Goal: Task Accomplishment & Management: Complete application form

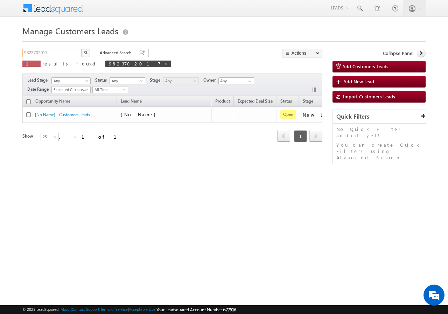
click at [60, 52] on input "9823702017" at bounding box center [52, 53] width 60 height 8
paste input "930920928"
type input "9930920928"
click at [88, 53] on button "button" at bounding box center [85, 53] width 9 height 8
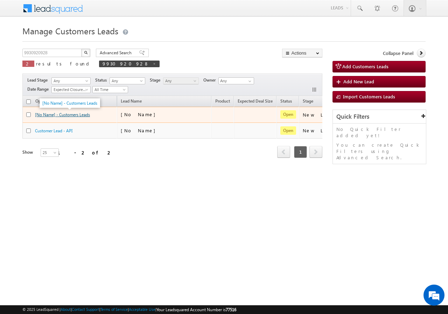
click at [70, 113] on link "[No Name] - Customers Leads" at bounding box center [62, 114] width 55 height 5
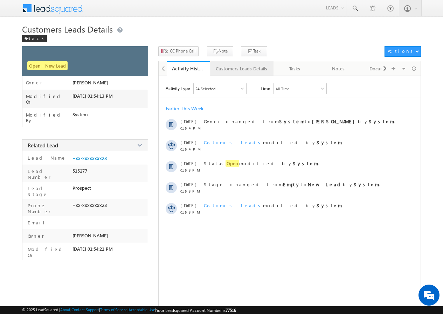
click at [229, 69] on div "Customers Leads Details" at bounding box center [241, 68] width 51 height 8
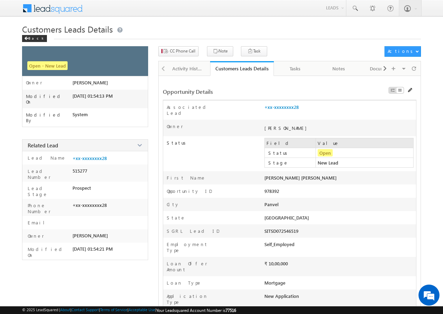
click at [229, 69] on div "Customers Leads Details" at bounding box center [241, 68] width 53 height 7
click at [34, 37] on div "Back" at bounding box center [34, 38] width 25 height 7
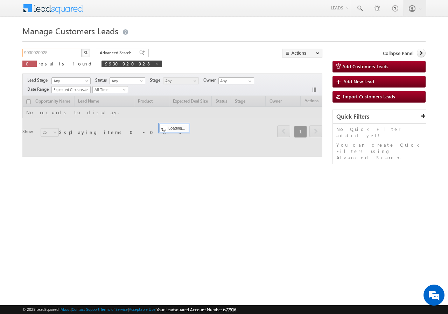
click at [66, 53] on input "9930920928" at bounding box center [52, 53] width 60 height 8
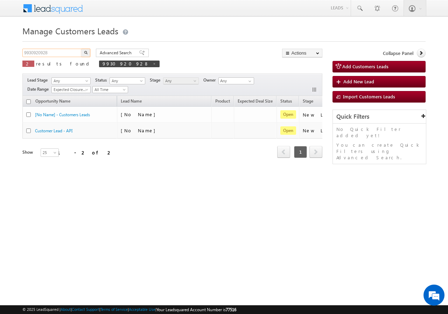
click at [66, 53] on input "9930920928" at bounding box center [52, 53] width 60 height 8
paste input "420582425"
type input "9420582425"
click at [86, 51] on img "button" at bounding box center [86, 53] width 4 height 4
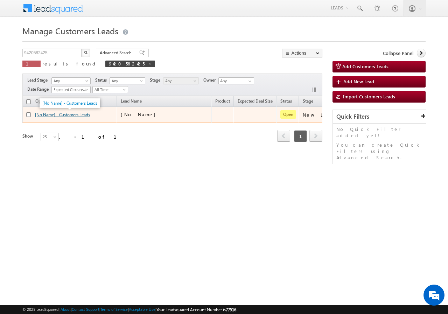
click at [73, 116] on link "[No Name] - Customers Leads" at bounding box center [62, 114] width 55 height 5
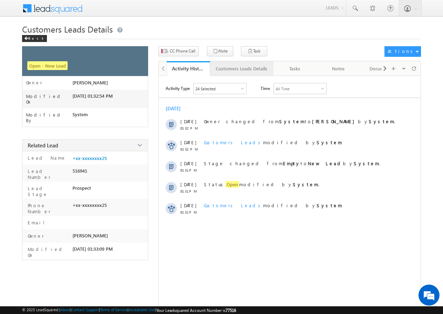
click at [230, 72] on div "Customers Leads Details" at bounding box center [241, 68] width 51 height 8
click at [230, 72] on link "Customers Leads Details" at bounding box center [241, 68] width 63 height 15
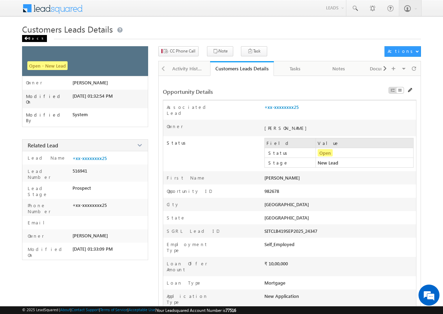
click at [27, 38] on span at bounding box center [26, 39] width 4 height 4
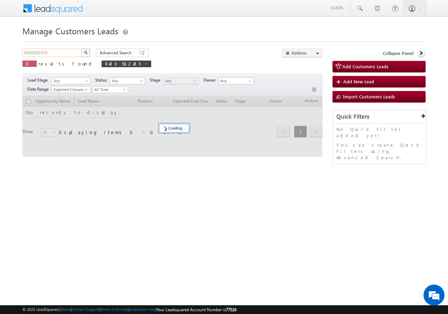
click at [34, 50] on input "9420582425" at bounding box center [52, 53] width 60 height 8
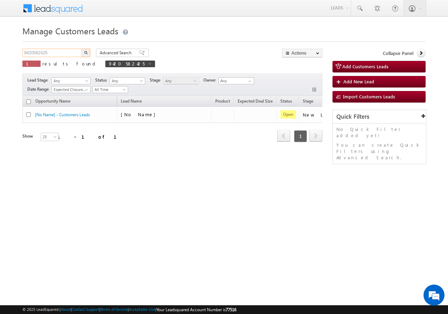
click at [34, 50] on input "9420582425" at bounding box center [52, 53] width 60 height 8
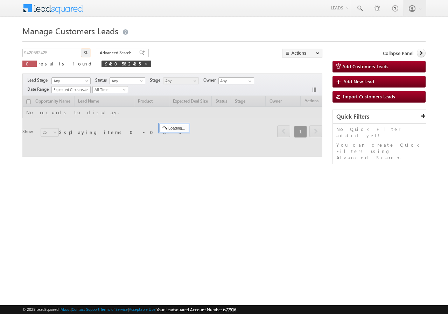
click at [64, 54] on input "9420582425" at bounding box center [52, 53] width 60 height 8
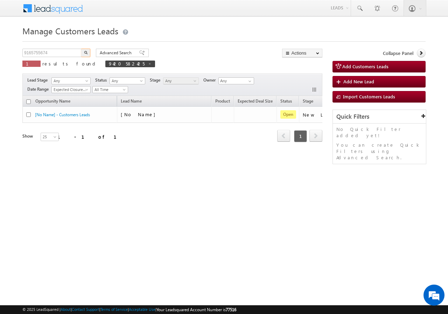
type input "9165755674"
click at [85, 52] on img "button" at bounding box center [86, 53] width 4 height 4
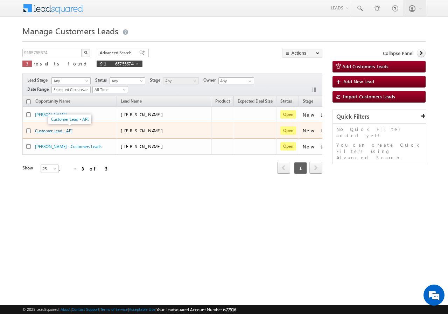
drag, startPoint x: 68, startPoint y: 131, endPoint x: 55, endPoint y: 130, distance: 13.0
click at [55, 130] on link "Customer Lead - API" at bounding box center [53, 130] width 37 height 5
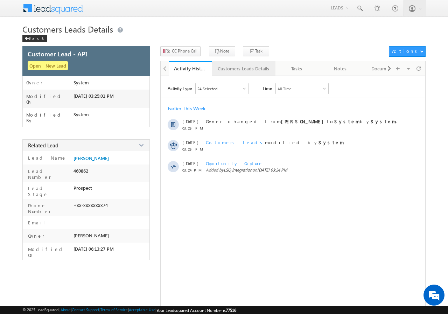
click at [225, 70] on div "Customers Leads Details" at bounding box center [243, 68] width 51 height 8
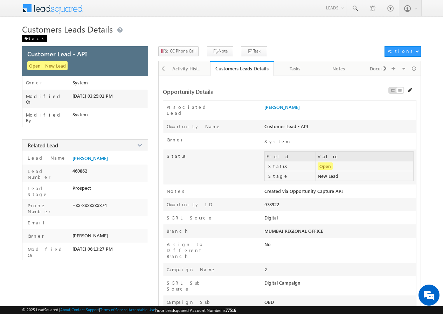
click at [29, 36] on div "Back" at bounding box center [34, 38] width 25 height 7
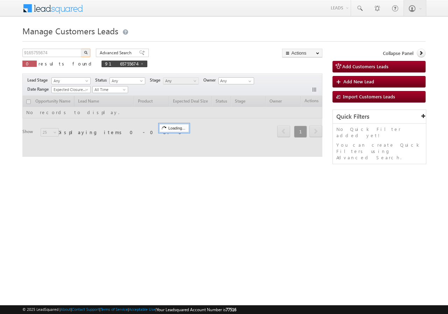
click at [67, 53] on input "9165755674" at bounding box center [52, 53] width 60 height 8
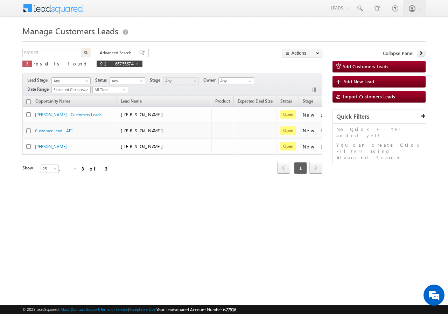
type input "981923"
click at [85, 50] on button "button" at bounding box center [85, 53] width 9 height 8
click at [85, 56] on button "button" at bounding box center [85, 53] width 9 height 8
click at [85, 52] on img "button" at bounding box center [86, 53] width 4 height 4
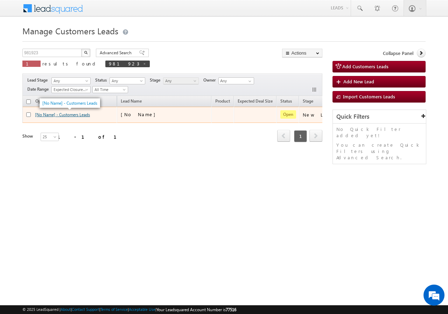
click at [70, 117] on link "[No Name] - Customers Leads" at bounding box center [62, 114] width 55 height 5
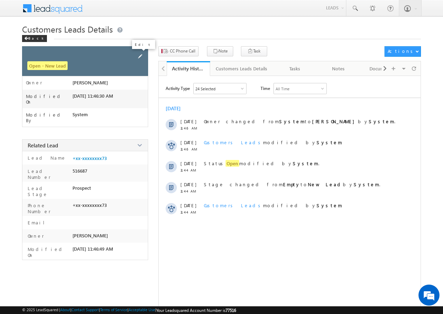
click at [140, 56] on span at bounding box center [140, 57] width 8 height 8
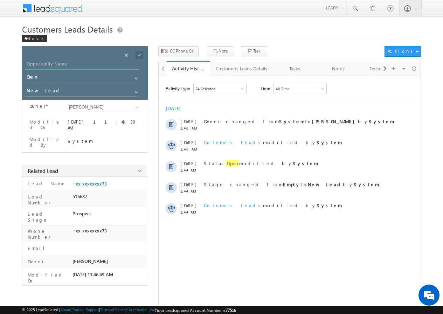
click at [45, 61] on input "Opportunity Name" at bounding box center [82, 65] width 114 height 10
paste input "Rajmangal So Chootelal"
type input "Rajmangal So Chootelal"
click at [137, 54] on span at bounding box center [140, 55] width 8 height 8
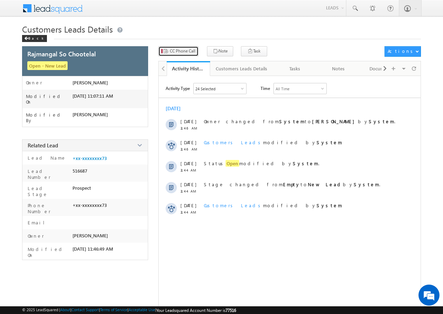
click at [182, 52] on span "CC Phone Call" at bounding box center [183, 51] width 26 height 6
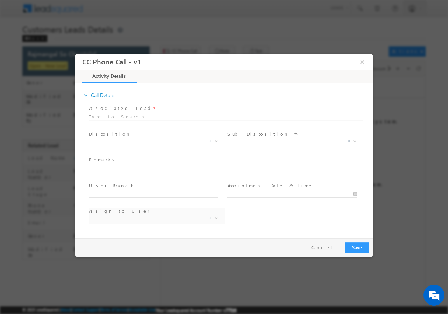
click at [119, 138] on span "X" at bounding box center [154, 141] width 131 height 7
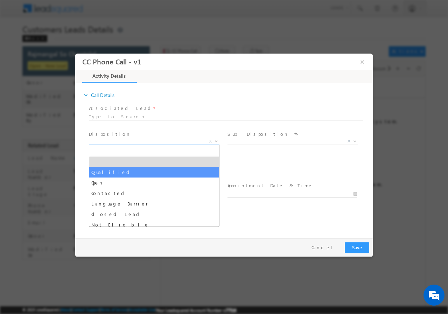
select select "Qualified"
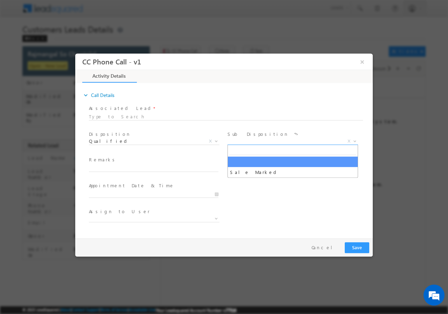
click at [250, 140] on span "X" at bounding box center [293, 141] width 131 height 7
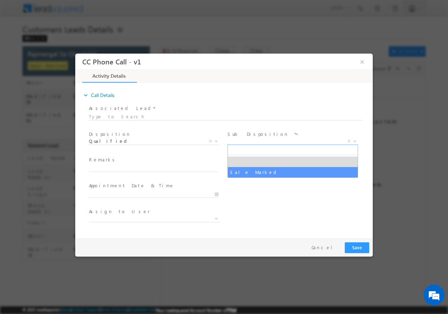
select select "Sale Marked"
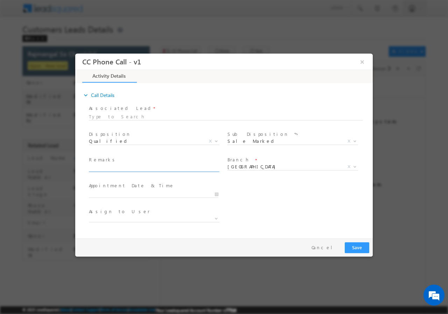
click at [146, 167] on input "text" at bounding box center [154, 168] width 130 height 7
click at [253, 168] on span "Delhi" at bounding box center [285, 166] width 114 height 6
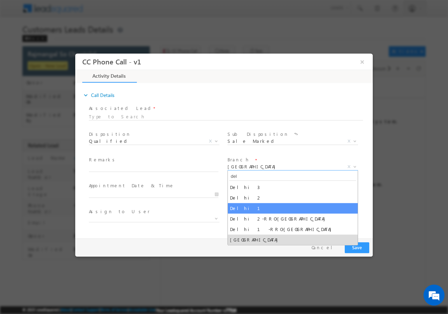
type input "del"
select select "Delhi 1"
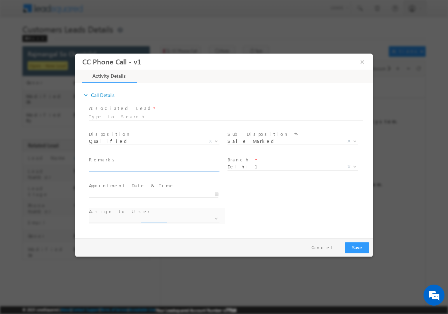
click at [114, 169] on input "text" at bounding box center [154, 168] width 130 height 7
select select "dharm.yadav@sgrlimited.in"
paste input "981923//VB_Know_More//Rajmangal So Chootelal//8010471373//FLAT PURCHASE// LOAN …"
type input "981923//VB_Know_More//Rajmangal So Chootelal//8010471373//FLAT PURCHASE// LOAN …"
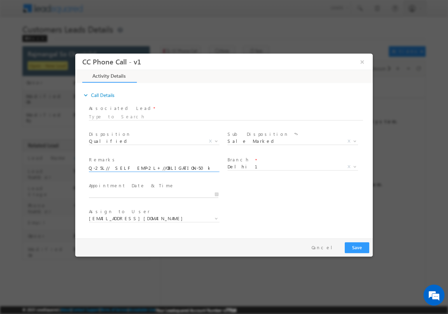
type input "10/11/2025 11:05 AM"
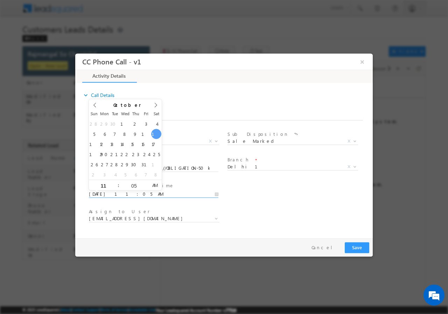
click at [218, 193] on input "10/11/2025 11:05 AM" at bounding box center [154, 193] width 130 height 7
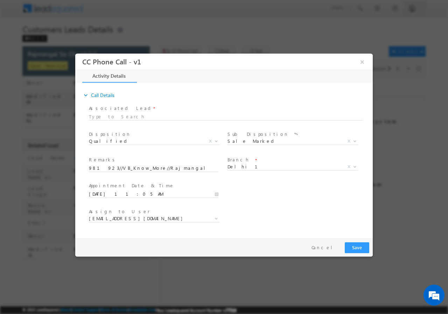
click at [257, 192] on div "User Branch * Appointment Date & Time * 10/11/2025 11:05 AM" at bounding box center [230, 193] width 285 height 26
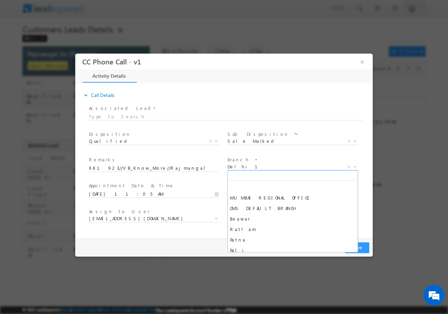
click at [251, 165] on span "Delhi 1" at bounding box center [285, 166] width 114 height 6
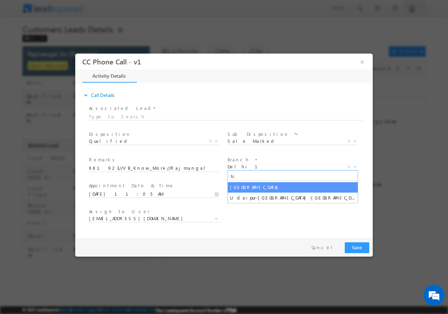
type input "lu"
select select "Lucknow"
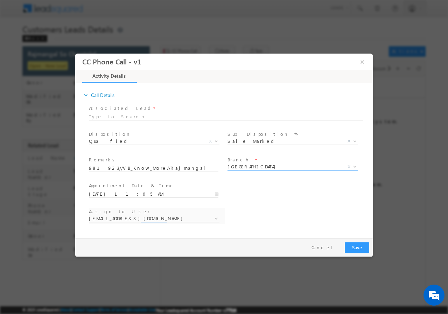
select select "akash.v@sgrlimited.in"
click at [215, 193] on input "10/11/2025 11:05 AM" at bounding box center [154, 193] width 130 height 7
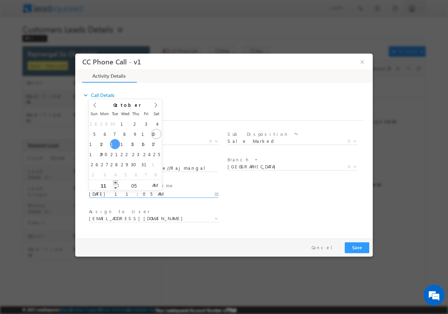
type input "10/14/2025 12:05 PM"
type input "12"
click at [118, 182] on span at bounding box center [115, 182] width 5 height 5
type input "10/14/2025 1:05 PM"
type input "01"
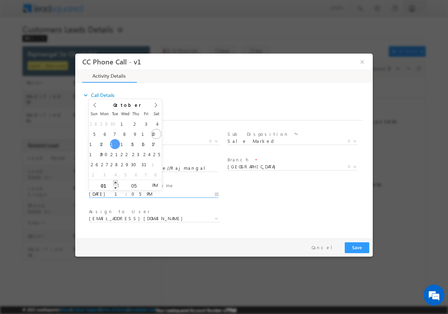
click at [118, 182] on span at bounding box center [115, 182] width 5 height 5
click at [138, 186] on input "05" at bounding box center [133, 185] width 29 height 5
type input "00"
type input "10/14/2025 1:00 PM"
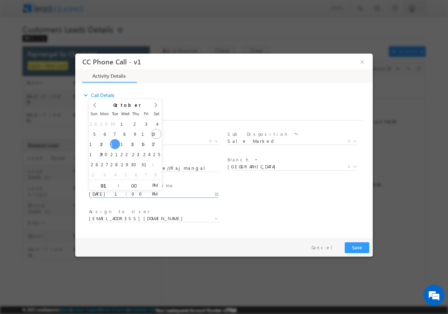
click at [265, 209] on div "Assign to User * akash.v@sgrlimited.in alok.sn@sgrlimited.in arun.singh1@sgrlim…" at bounding box center [230, 219] width 285 height 26
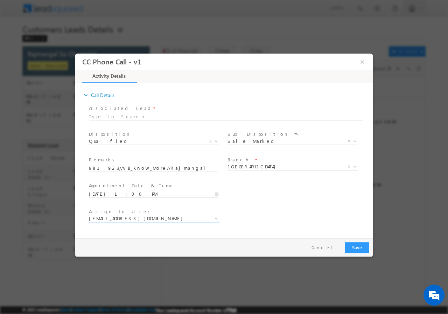
click at [159, 221] on span "akash.v@sgrlimited.in" at bounding box center [146, 218] width 114 height 6
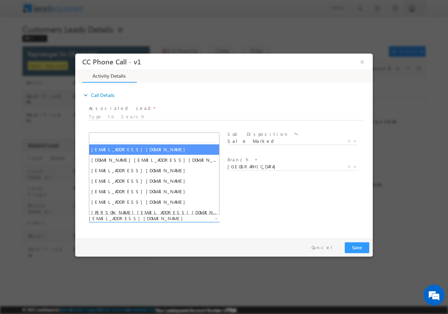
click at [153, 217] on span "akash.v@sgrlimited.in" at bounding box center [146, 218] width 114 height 6
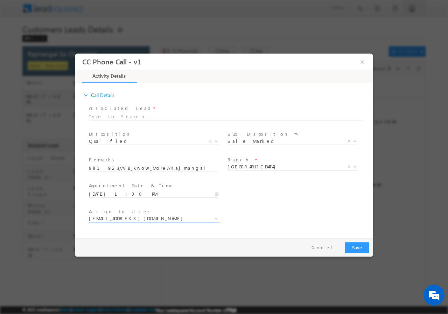
click at [153, 217] on span "akash.v@sgrlimited.in" at bounding box center [146, 218] width 114 height 6
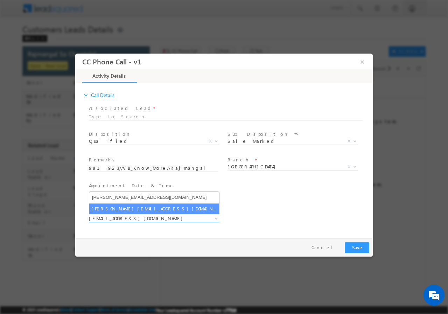
type input "shubham.kumar3@sgrlimited.in"
select select "shubham.kumar3@sgrlimited.in"
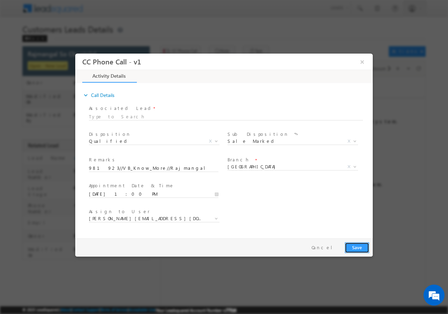
click at [359, 247] on button "Save" at bounding box center [357, 247] width 25 height 11
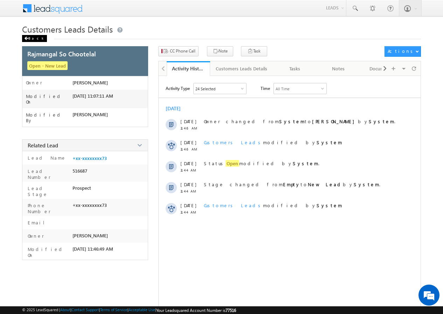
click at [30, 39] on div "Back" at bounding box center [34, 38] width 25 height 7
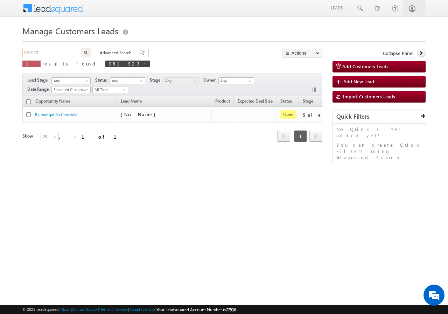
click at [54, 52] on input "981923" at bounding box center [52, 53] width 60 height 8
paste input "930920928"
type input "9930920928"
click at [84, 51] on img "button" at bounding box center [86, 53] width 4 height 4
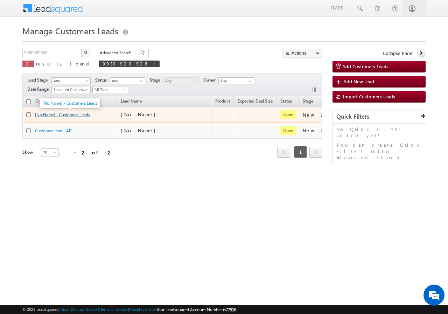
click at [71, 113] on link "[No Name] - Customers Leads" at bounding box center [62, 114] width 55 height 5
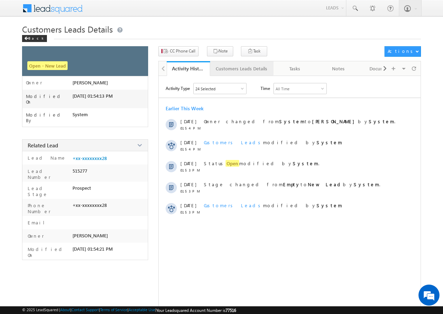
click at [227, 68] on div "Customers Leads Details" at bounding box center [241, 68] width 51 height 8
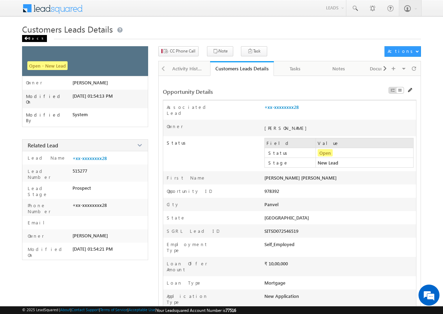
click at [29, 40] on div "Back" at bounding box center [34, 38] width 25 height 7
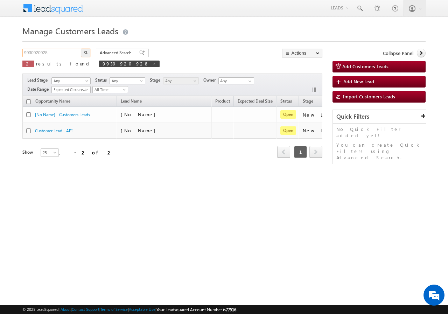
click at [62, 51] on input "9930920928" at bounding box center [52, 53] width 60 height 8
drag, startPoint x: 62, startPoint y: 51, endPoint x: 55, endPoint y: 48, distance: 7.1
click at [62, 50] on input "9930920928" at bounding box center [52, 53] width 60 height 8
paste input "420582425"
type input "9420582425"
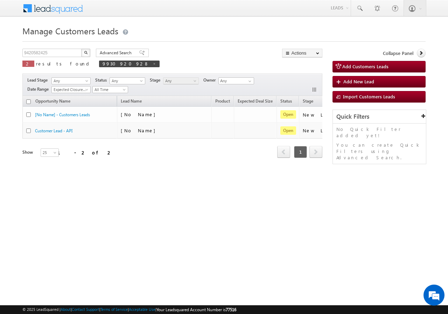
click at [87, 55] on button "button" at bounding box center [85, 53] width 9 height 8
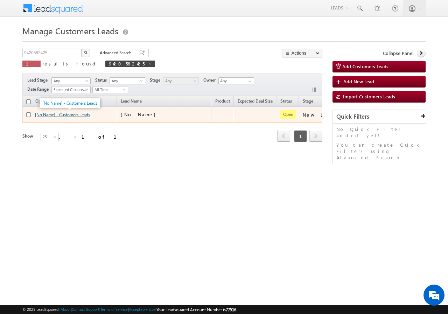
click at [63, 115] on link "[No Name] - Customers Leads" at bounding box center [62, 114] width 55 height 5
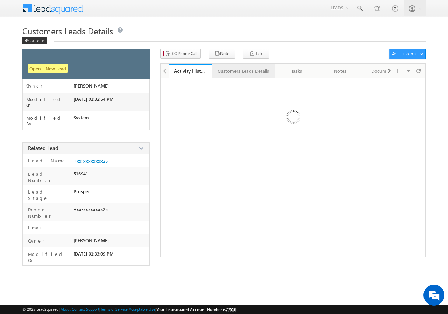
click at [225, 72] on div "Customers Leads Details" at bounding box center [243, 71] width 51 height 8
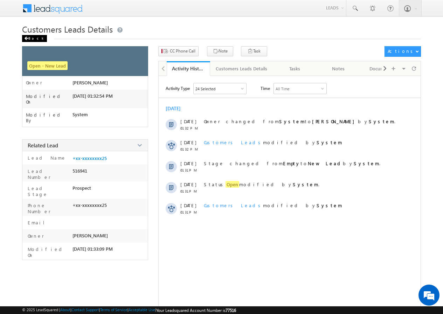
click at [31, 39] on div "Back" at bounding box center [34, 38] width 25 height 7
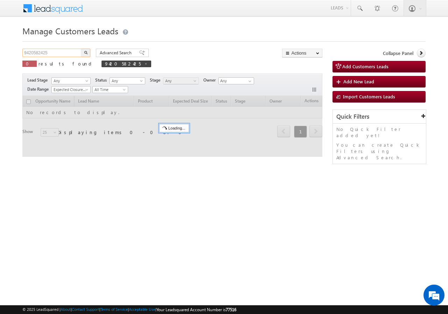
click at [57, 51] on input "9420582425" at bounding box center [52, 53] width 60 height 8
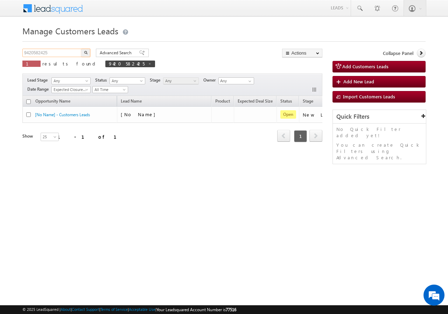
click at [57, 51] on input "9420582425" at bounding box center [52, 53] width 60 height 8
paste input "7983528867"
type input "7983528867"
click at [87, 53] on img "button" at bounding box center [86, 53] width 4 height 4
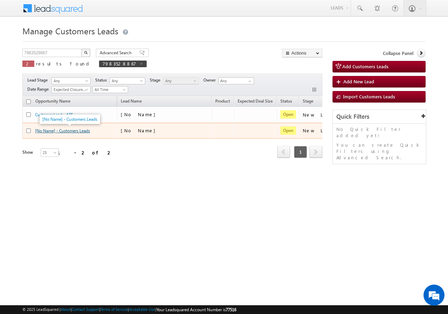
click at [73, 130] on link "[No Name] - Customers Leads" at bounding box center [62, 130] width 55 height 5
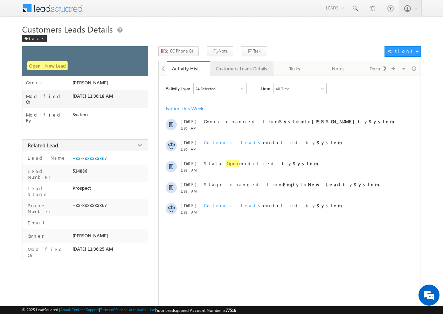
click at [233, 70] on div "Customers Leads Details" at bounding box center [241, 68] width 51 height 8
